Goal: Communication & Community: Ask a question

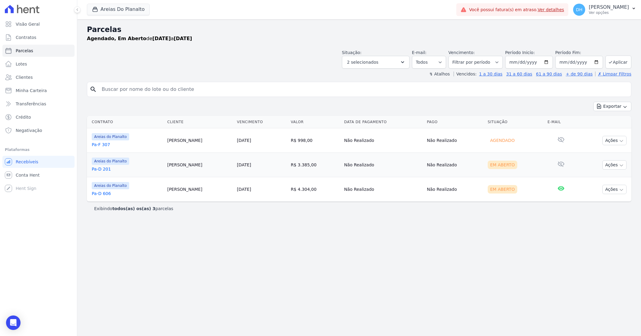
select select
click at [37, 77] on link "Clientes" at bounding box center [38, 77] width 72 height 12
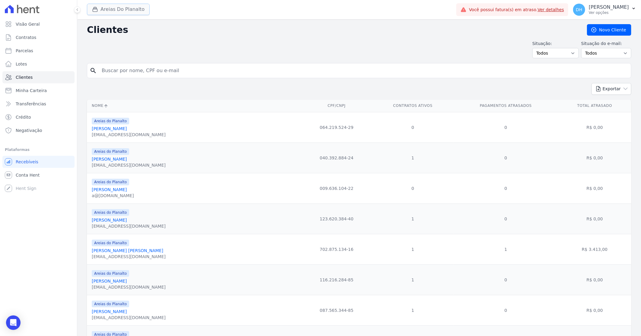
click at [100, 14] on button "Areias Do Planalto" at bounding box center [118, 9] width 63 height 11
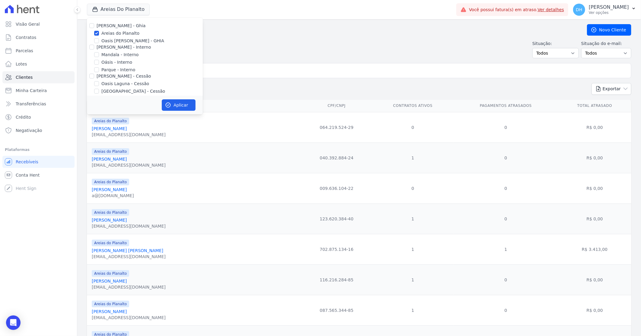
click at [88, 28] on div "[PERSON_NAME] - Ghia" at bounding box center [145, 26] width 116 height 6
click at [92, 26] on input "[PERSON_NAME] - Ghia" at bounding box center [91, 25] width 5 height 5
checkbox input "true"
click at [91, 48] on input "[PERSON_NAME] - Interno" at bounding box center [91, 47] width 5 height 5
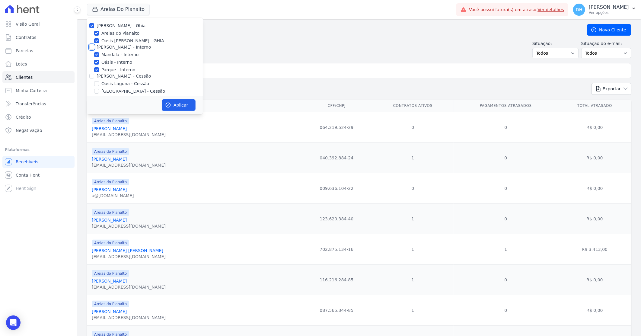
checkbox input "true"
click at [93, 73] on div at bounding box center [91, 76] width 5 height 6
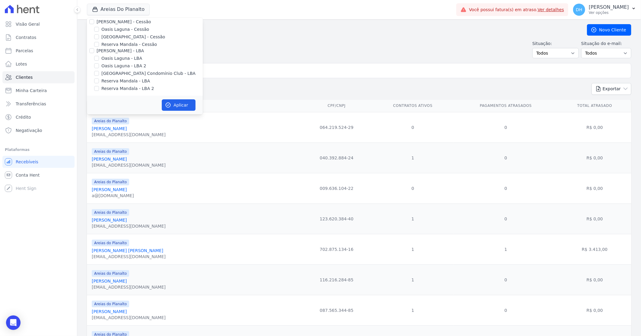
scroll to position [55, 0]
click at [93, 21] on input "[PERSON_NAME] - Cessão" at bounding box center [91, 20] width 5 height 5
checkbox input "true"
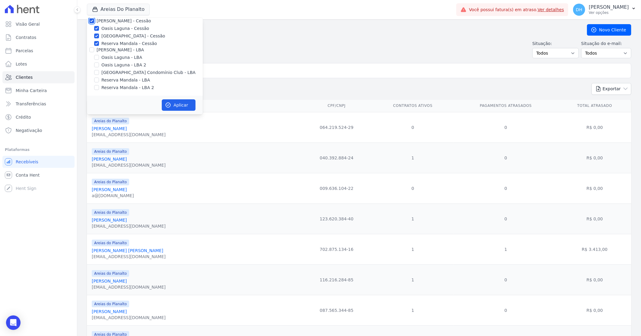
checkbox input "true"
click at [92, 47] on div at bounding box center [91, 50] width 5 height 6
click at [88, 47] on div "[PERSON_NAME] - LBA" at bounding box center [145, 50] width 116 height 6
click at [93, 49] on input "[PERSON_NAME] - LBA" at bounding box center [91, 49] width 5 height 5
checkbox input "true"
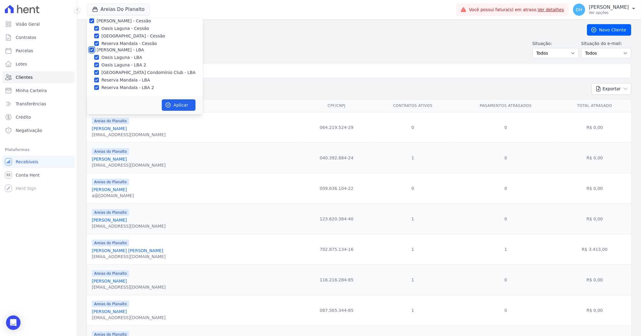
checkbox input "true"
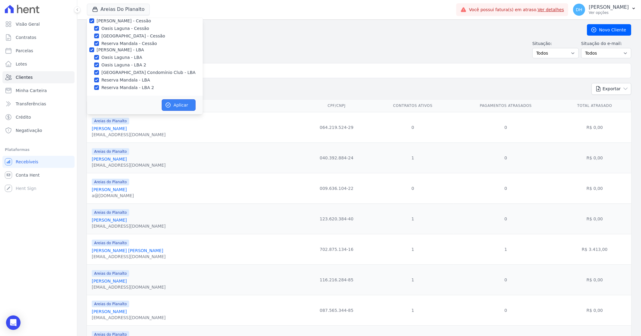
click at [183, 106] on button "Aplicar" at bounding box center [179, 104] width 34 height 11
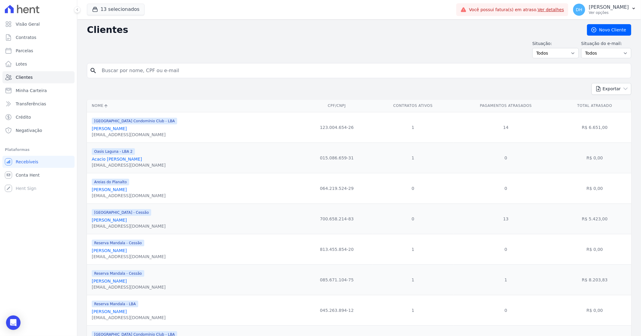
click at [145, 67] on input "search" at bounding box center [363, 71] width 530 height 12
type input "ana"
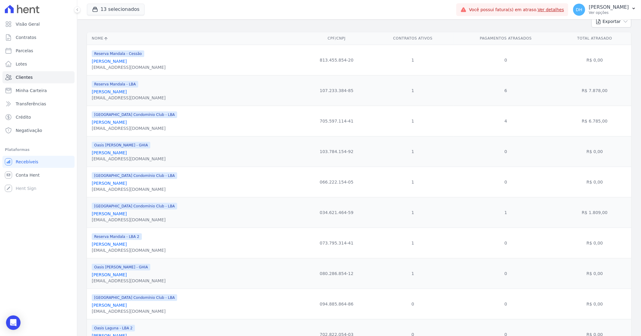
scroll to position [134, 0]
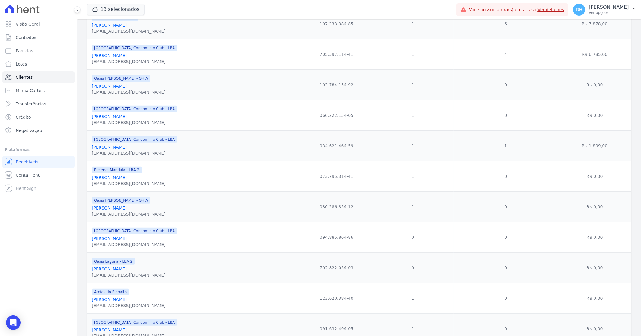
click at [132, 182] on div "[EMAIL_ADDRESS][DOMAIN_NAME]" at bounding box center [129, 183] width 74 height 6
click at [127, 177] on link "[PERSON_NAME]" at bounding box center [109, 177] width 35 height 5
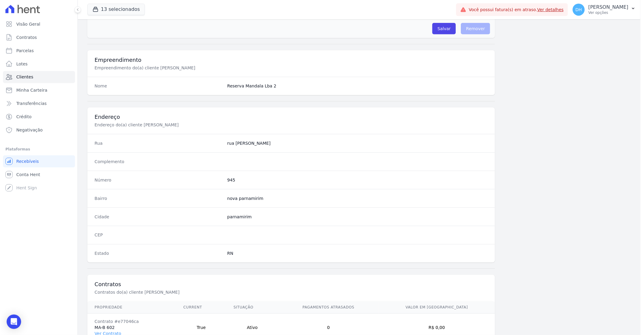
scroll to position [230, 0]
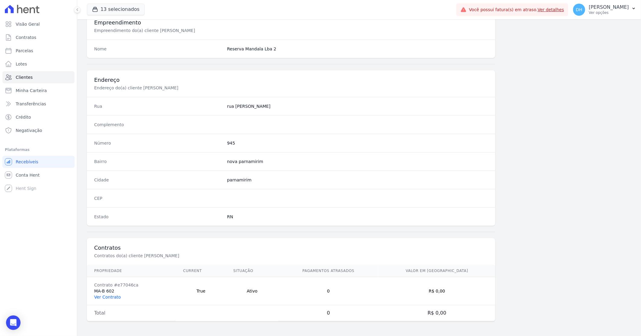
click at [107, 299] on link "Ver Contrato" at bounding box center [107, 296] width 27 height 5
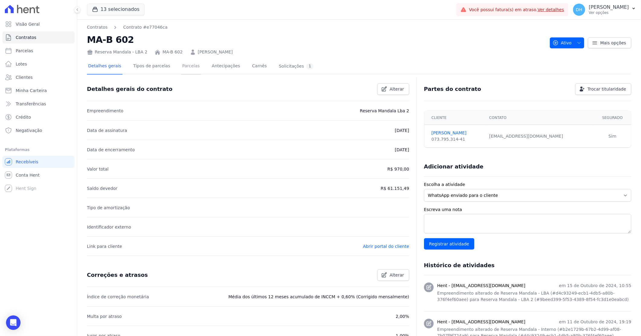
click at [181, 64] on link "Parcelas" at bounding box center [191, 67] width 20 height 16
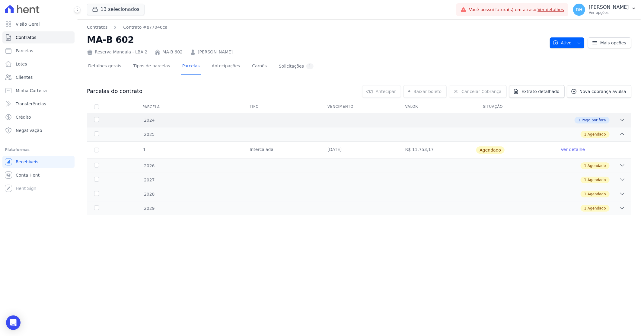
click at [485, 121] on div "1 Pago por fora" at bounding box center [386, 120] width 479 height 7
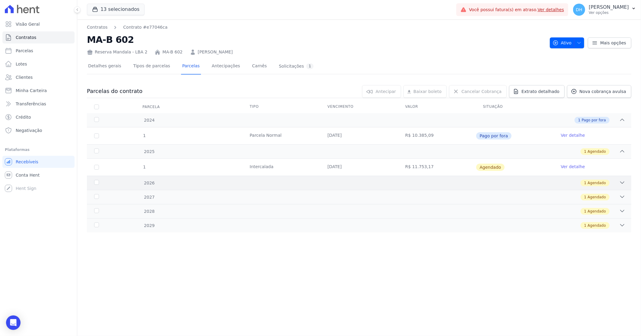
click at [422, 181] on div "1 Agendado" at bounding box center [386, 183] width 479 height 7
click at [416, 209] on div "2 [GEOGRAPHIC_DATA] [DATE] R$ 11.753,17 [GEOGRAPHIC_DATA] Ver detalhe" at bounding box center [359, 199] width 564 height 22
click at [418, 212] on div "1 Agendado" at bounding box center [386, 214] width 479 height 7
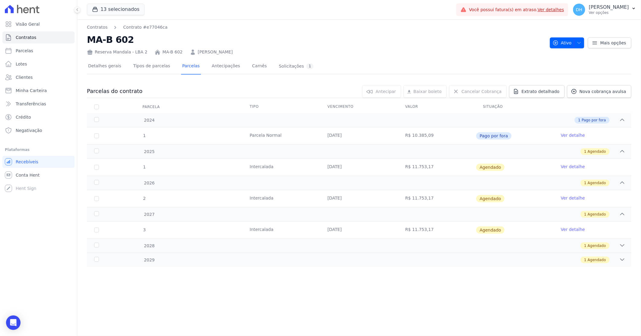
click at [411, 239] on div "3 [GEOGRAPHIC_DATA] [DATE] R$ 11.753,17 [GEOGRAPHIC_DATA] Ver detalhe" at bounding box center [359, 230] width 564 height 22
click at [412, 244] on div "1 Agendado" at bounding box center [386, 245] width 479 height 7
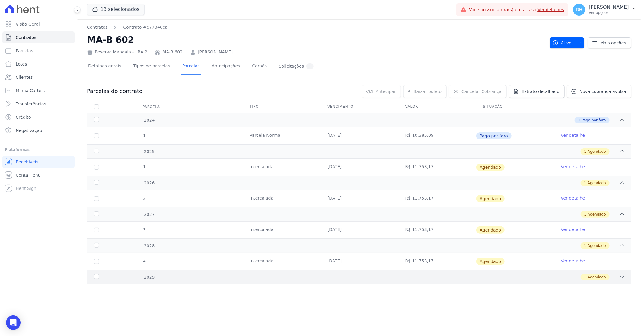
click at [408, 276] on div "1 Agendado" at bounding box center [386, 277] width 479 height 7
click at [278, 73] on link "Solicitações 1" at bounding box center [296, 67] width 37 height 16
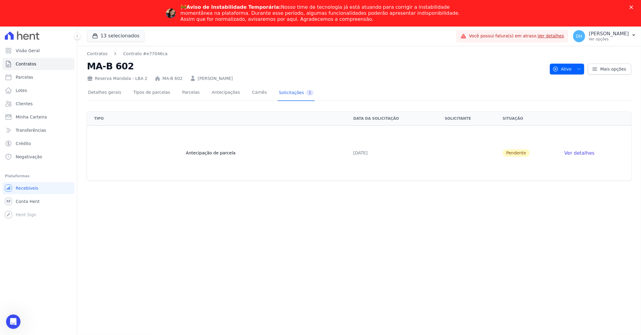
click at [631, 5] on icon "Fechar" at bounding box center [631, 7] width 4 height 4
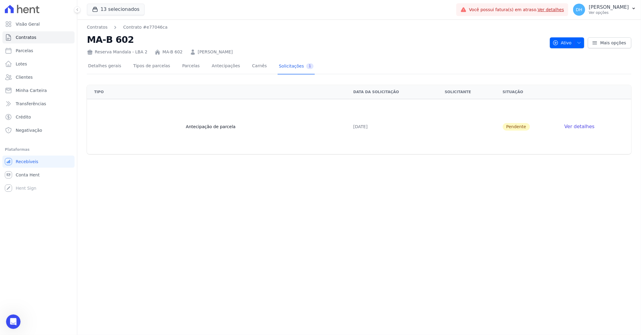
click at [580, 127] on span "Ver detalhes" at bounding box center [579, 127] width 30 height 6
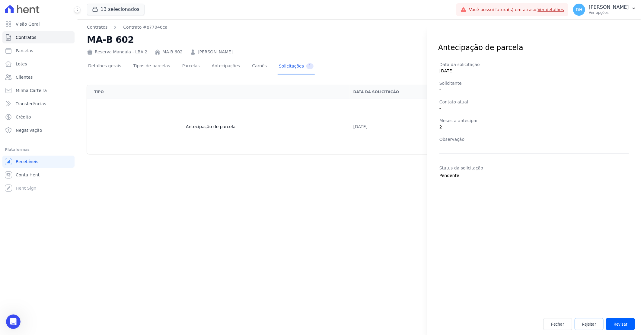
click at [592, 326] on span "Rejeitar" at bounding box center [589, 324] width 14 height 6
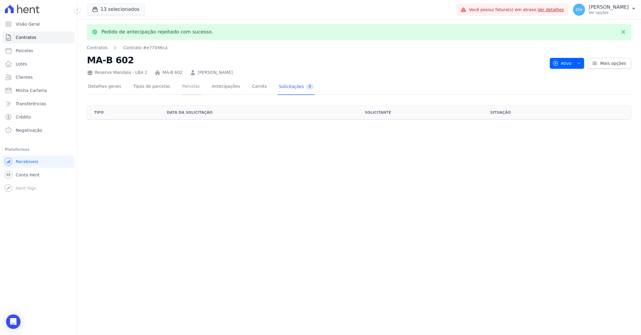
click at [188, 88] on link "Parcelas" at bounding box center [191, 87] width 20 height 16
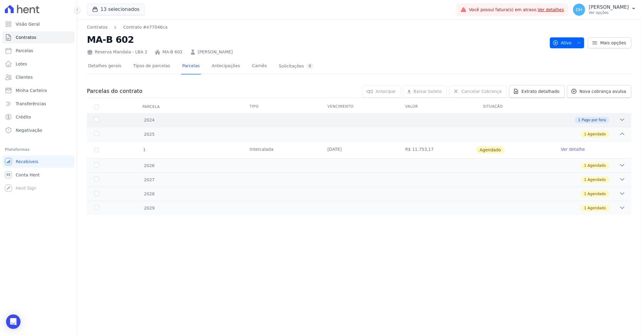
click at [539, 125] on div "2024 1 Pago por fora" at bounding box center [359, 120] width 544 height 14
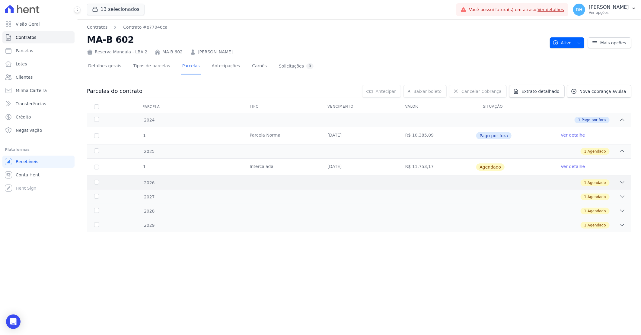
click at [492, 180] on div "1 Agendado" at bounding box center [386, 183] width 479 height 7
click at [474, 212] on div "1 Agendado" at bounding box center [386, 214] width 479 height 7
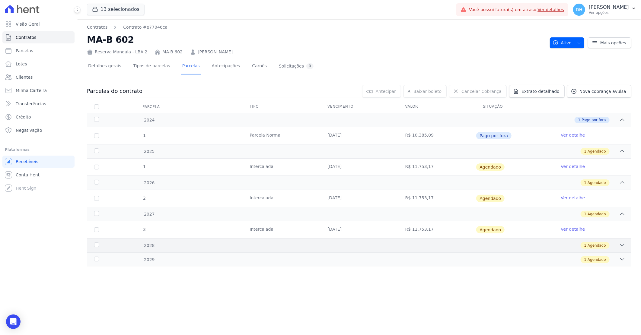
click at [463, 245] on div "1 Agendado" at bounding box center [386, 245] width 479 height 7
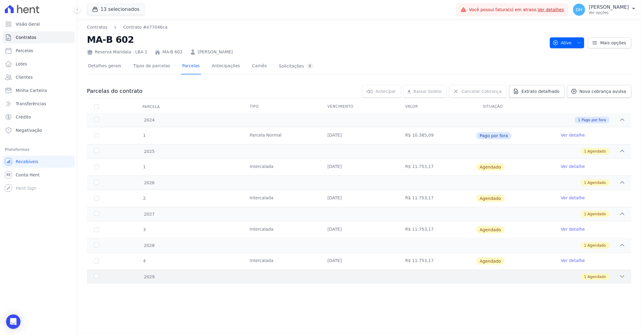
click at [456, 275] on div "1 Agendado" at bounding box center [386, 277] width 479 height 7
click at [572, 167] on link "Ver detalhe" at bounding box center [573, 167] width 24 height 6
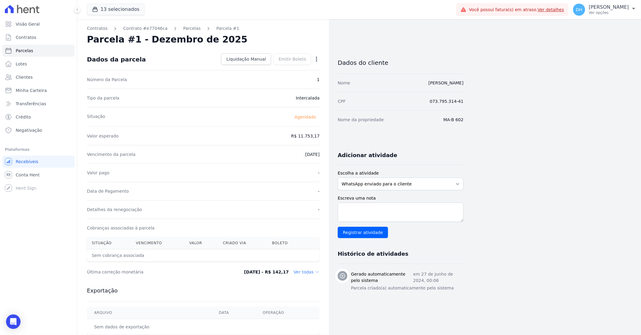
click at [319, 59] on icon "button" at bounding box center [316, 59] width 6 height 6
click at [321, 42] on div "Contratos Contrato #e77046ca [GEOGRAPHIC_DATA] Parcela #1 [GEOGRAPHIC_DATA] #1 …" at bounding box center [203, 213] width 252 height 388
click at [183, 27] on link "Parcelas" at bounding box center [192, 28] width 18 height 6
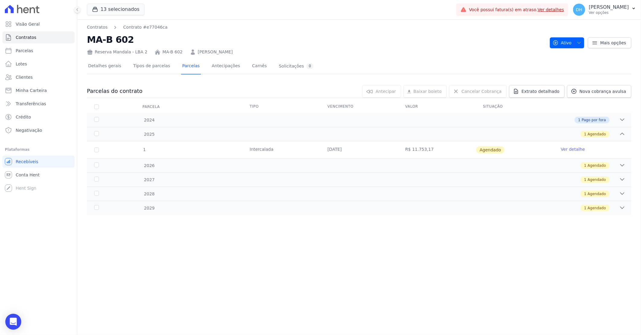
click at [15, 321] on icon "Open Intercom Messenger" at bounding box center [13, 322] width 7 height 8
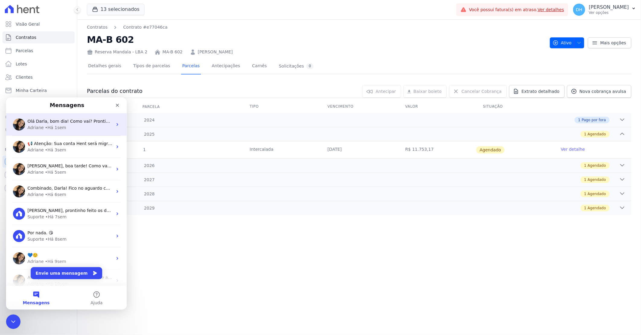
click at [71, 120] on span "Olá Darla, bom dia! Como vai? Prontinho. [GEOGRAPHIC_DATA] ;)" at bounding box center [96, 121] width 138 height 5
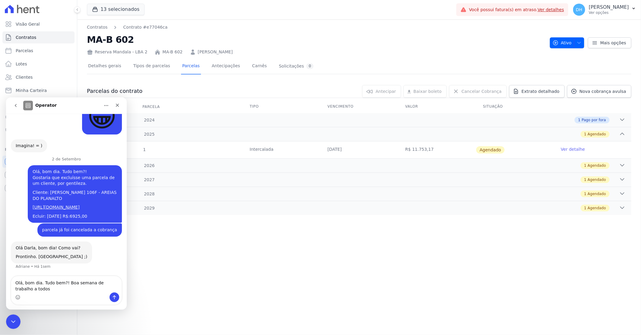
scroll to position [542, 0]
type textarea "Olá, bom dia. Tudo bem?! Boa semana de trabalho a todos!!!"
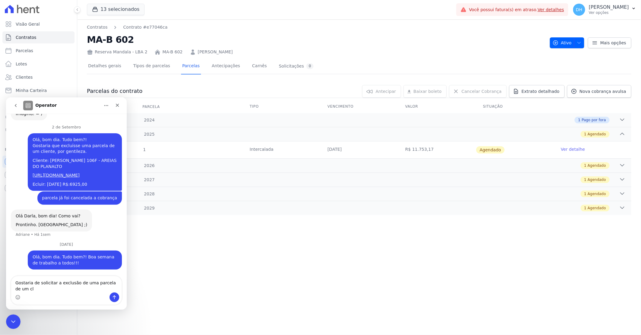
scroll to position [574, 0]
type textarea "Gostaria de solicitar a exclusão de uma parcela de um cliente."
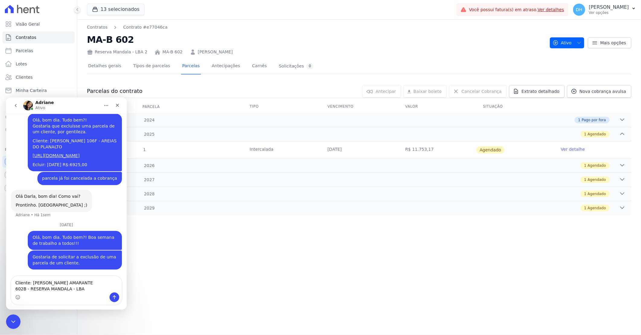
scroll to position [605, 0]
click at [15, 288] on textarea "Cliente: [PERSON_NAME] AMARANTE 602B - RESERVA MANDALA - LBA" at bounding box center [66, 284] width 110 height 16
paste textarea "[URL][DOMAIN_NAME]"
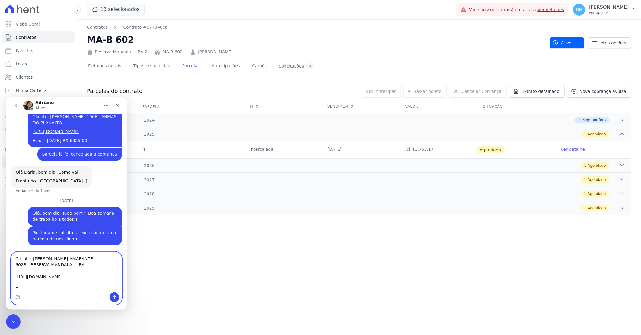
scroll to position [623, 0]
type textarea "Cliente: [PERSON_NAME] AMARANTE 602B - RESERVA MANDALA - LBA [URL][DOMAIN_NAME]…"
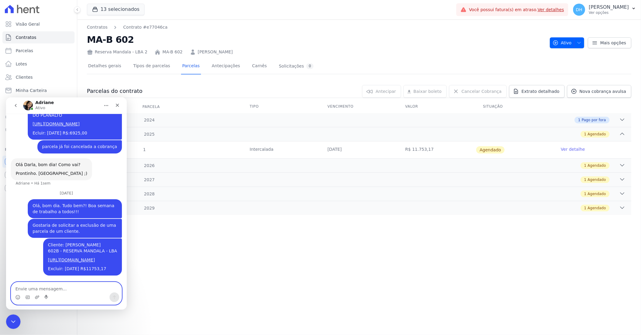
scroll to position [636, 0]
click at [225, 228] on div "Contratos Contrato #e77046ca MA-B 602 Reserva Mandala - LBA 2 MA-B 602 [PERSON_…" at bounding box center [359, 177] width 564 height 316
click at [18, 318] on div "Encerramento do Messenger da Intercom" at bounding box center [12, 321] width 14 height 14
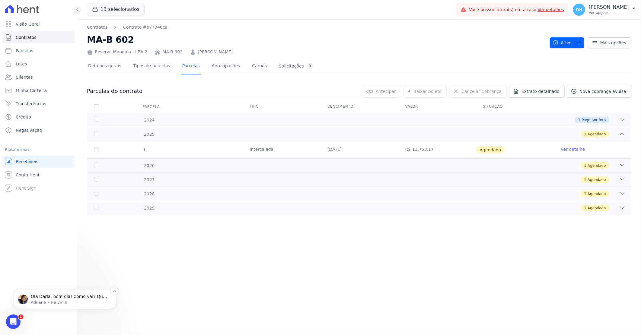
scroll to position [684, 0]
click at [8, 320] on icon "Abertura do Messenger da Intercom" at bounding box center [13, 321] width 10 height 10
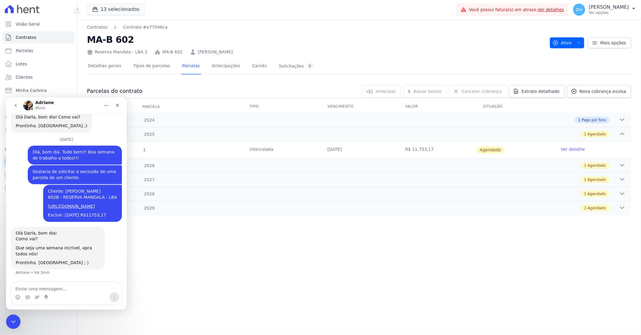
click at [51, 288] on textarea "Envie uma mensagem..." at bounding box center [66, 287] width 110 height 10
type textarea "Muito obrigada!!!"
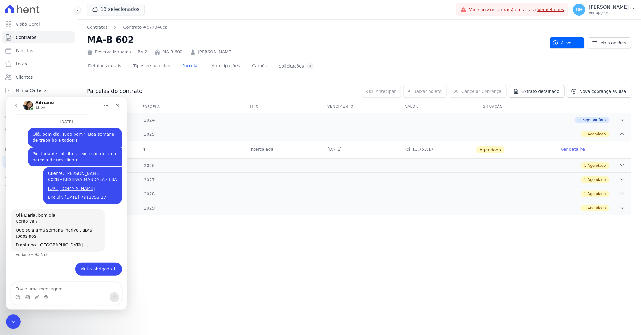
scroll to position [702, 0]
click at [17, 298] on icon "Selecionador de Emoji" at bounding box center [17, 297] width 5 height 5
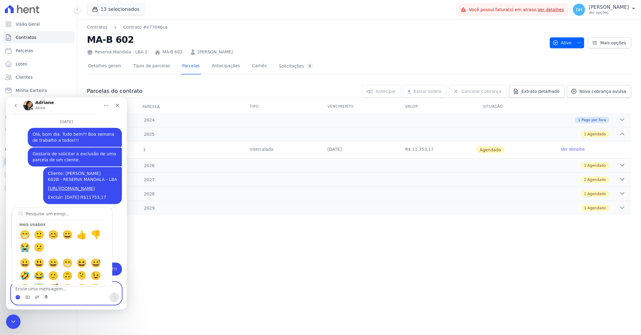
click at [18, 299] on circle "Selecionador de Emoji" at bounding box center [18, 297] width 4 height 4
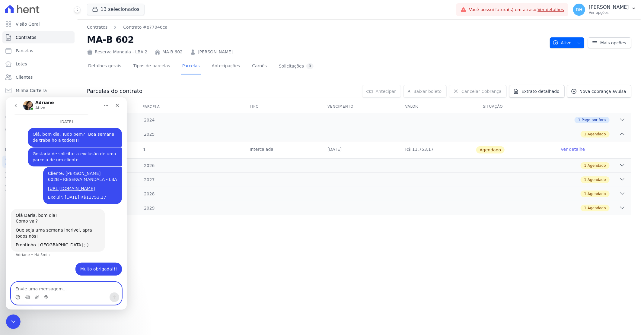
click at [18, 299] on circle "Selecionador de Emoji" at bounding box center [18, 297] width 4 height 4
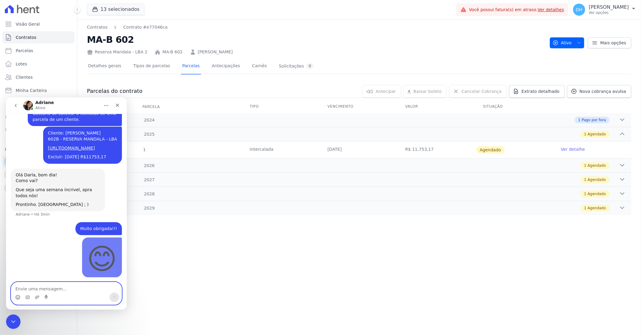
scroll to position [743, 0]
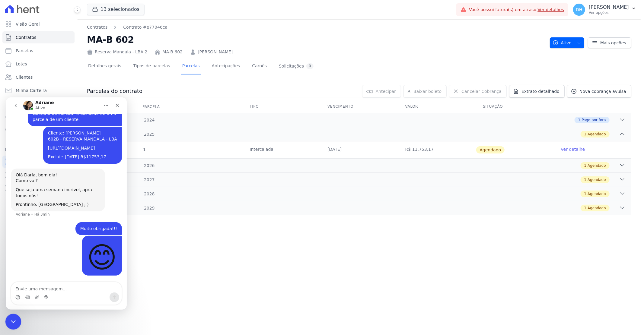
click at [12, 324] on icon "Encerramento do Messenger da Intercom" at bounding box center [12, 320] width 7 height 7
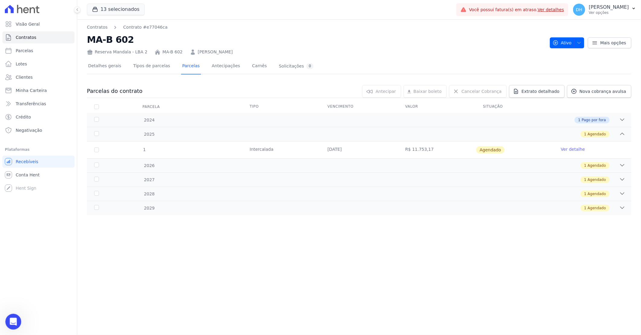
click at [13, 323] on icon "Abertura do Messenger da Intercom" at bounding box center [13, 321] width 10 height 10
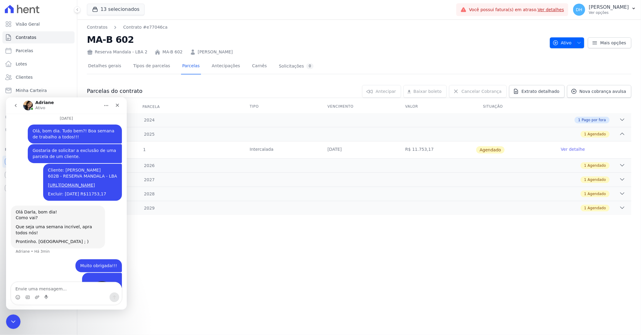
scroll to position [675, 0]
click at [9, 324] on icon "Encerramento do Messenger da Intercom" at bounding box center [12, 320] width 7 height 7
